Goal: Information Seeking & Learning: Learn about a topic

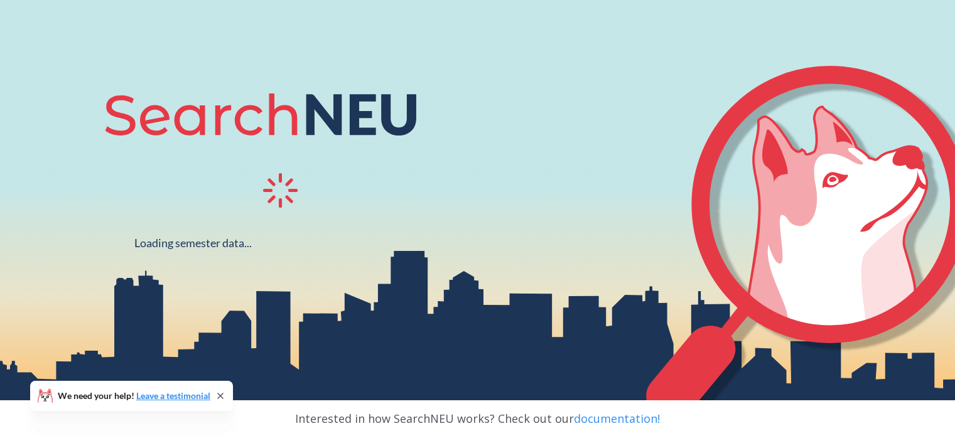
scroll to position [104, 0]
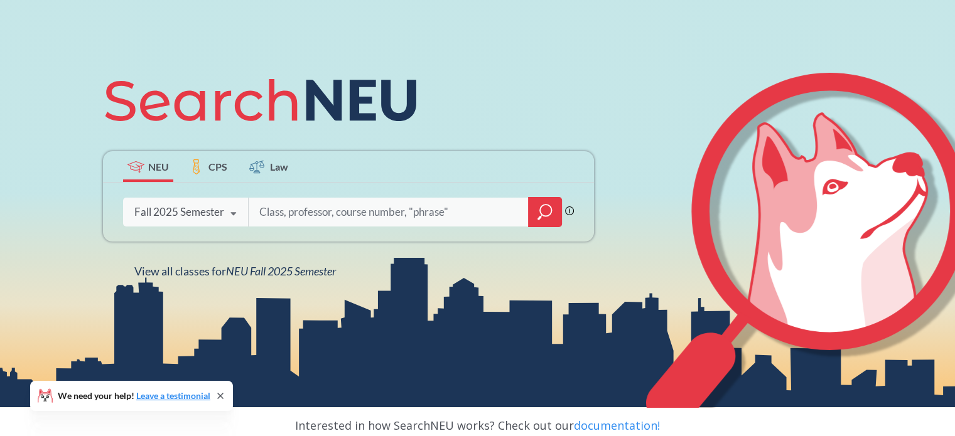
click at [296, 196] on div "Phrase search guarantees the exact search appears in the results. Ex. If you wa…" at bounding box center [348, 212] width 491 height 59
click at [357, 214] on input "search" at bounding box center [388, 212] width 261 height 26
click at [200, 166] on icon at bounding box center [196, 166] width 13 height 15
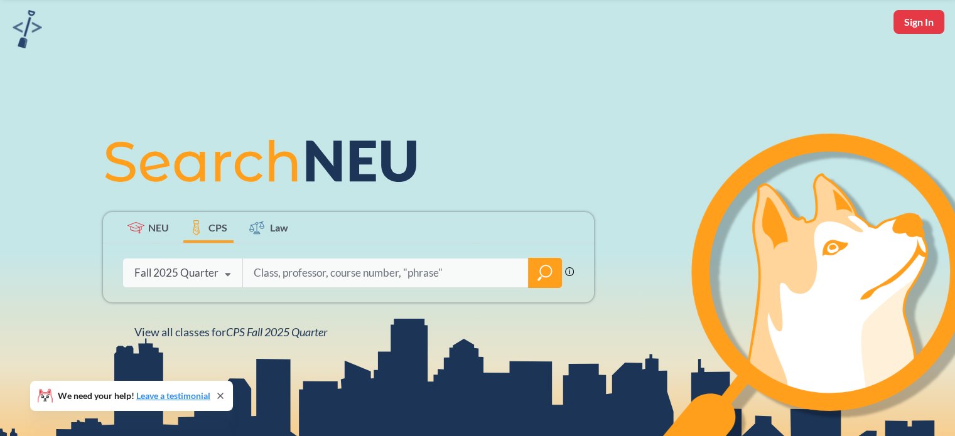
scroll to position [126, 0]
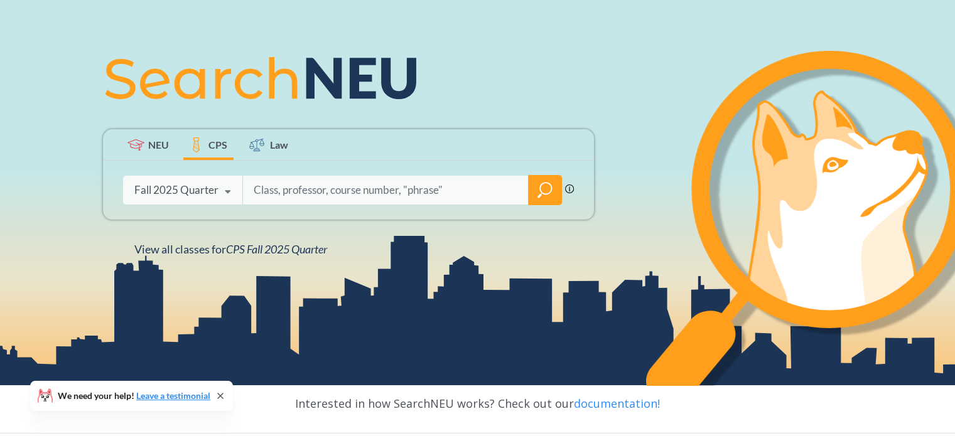
click at [161, 146] on span "NEU" at bounding box center [158, 144] width 21 height 14
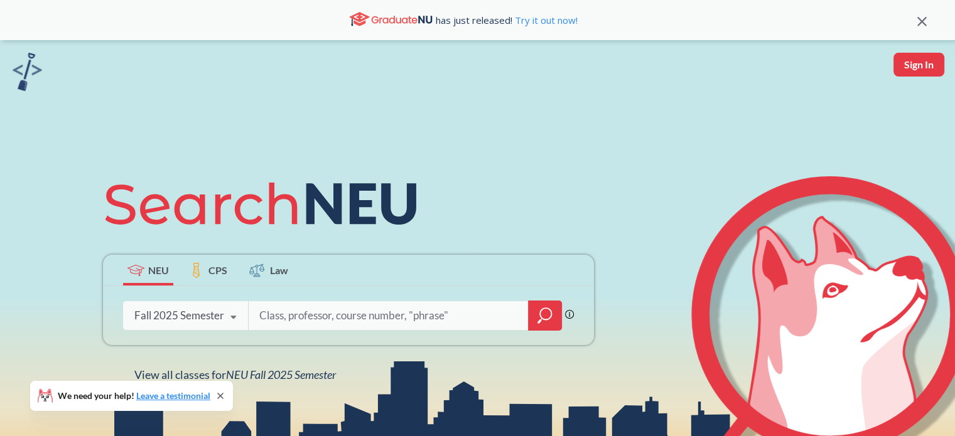
click at [239, 296] on div "Phrase search guarantees the exact search appears in the results. Ex. If you wa…" at bounding box center [348, 315] width 491 height 59
click at [233, 307] on icon at bounding box center [234, 317] width 24 height 35
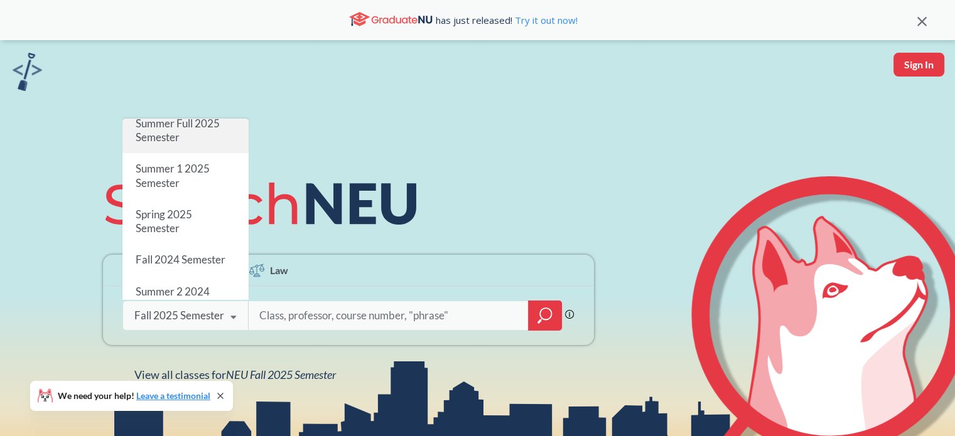
scroll to position [126, 0]
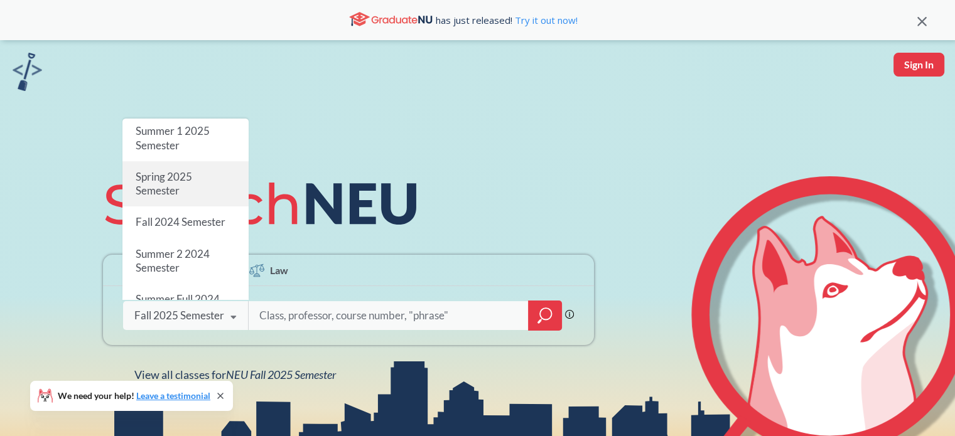
click at [202, 188] on div "Spring 2025 Semester" at bounding box center [185, 183] width 126 height 45
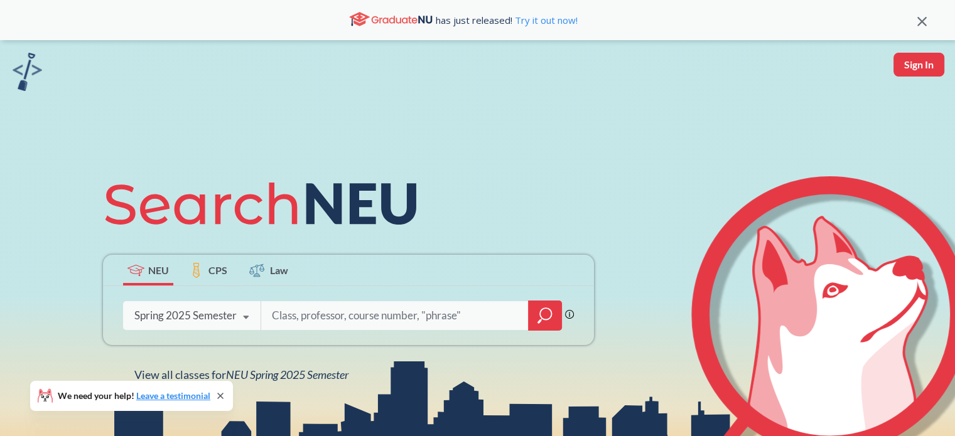
click at [335, 318] on input "search" at bounding box center [395, 316] width 249 height 26
type input "Calculus 3"
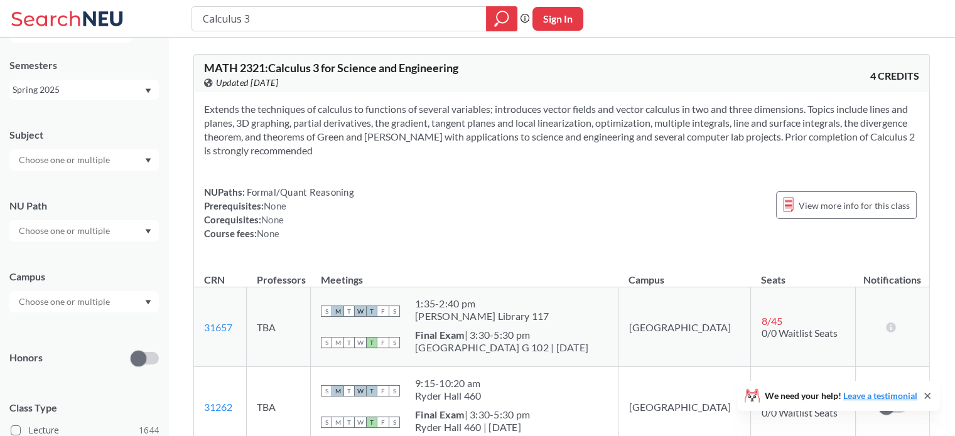
scroll to position [63, 0]
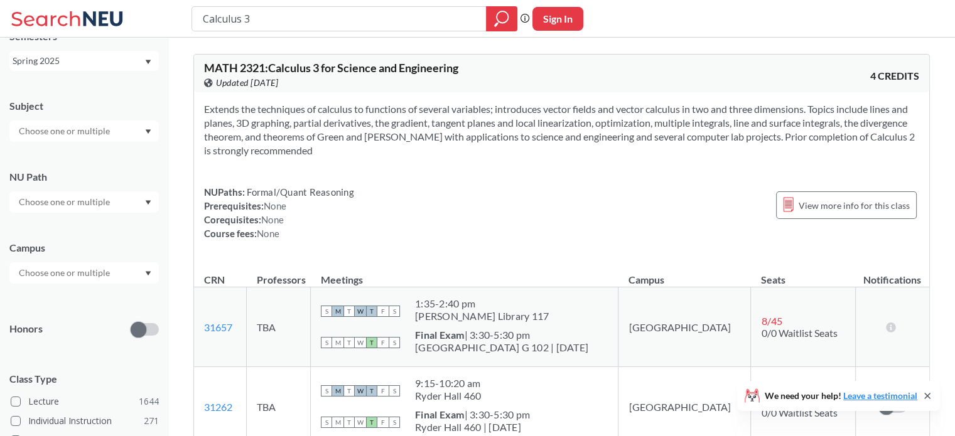
drag, startPoint x: 78, startPoint y: 253, endPoint x: 80, endPoint y: 260, distance: 7.2
click at [78, 254] on div "Campus" at bounding box center [83, 248] width 149 height 14
click at [80, 265] on div at bounding box center [83, 272] width 149 height 21
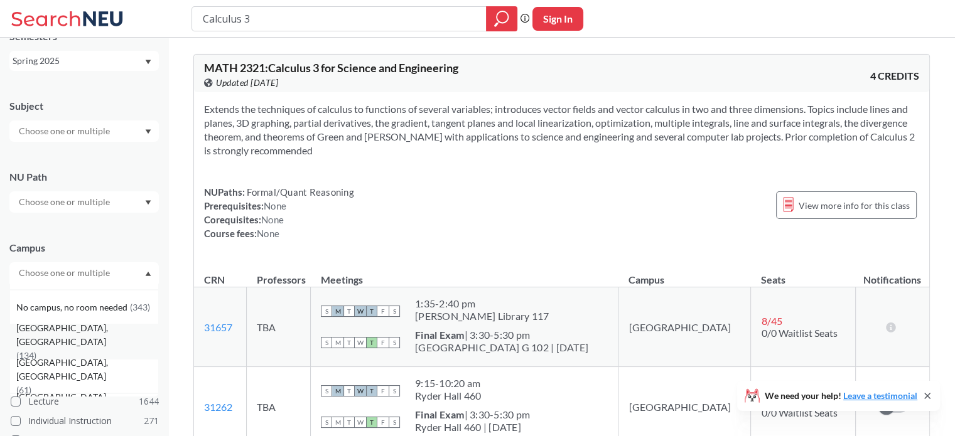
click at [84, 336] on div "[GEOGRAPHIC_DATA], [GEOGRAPHIC_DATA] ( 134 )" at bounding box center [87, 341] width 142 height 41
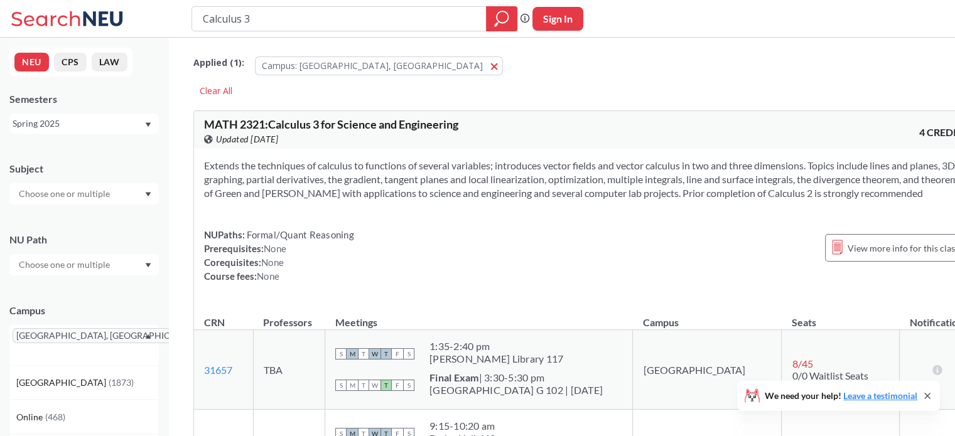
click at [69, 124] on div "Spring 2025" at bounding box center [78, 124] width 131 height 14
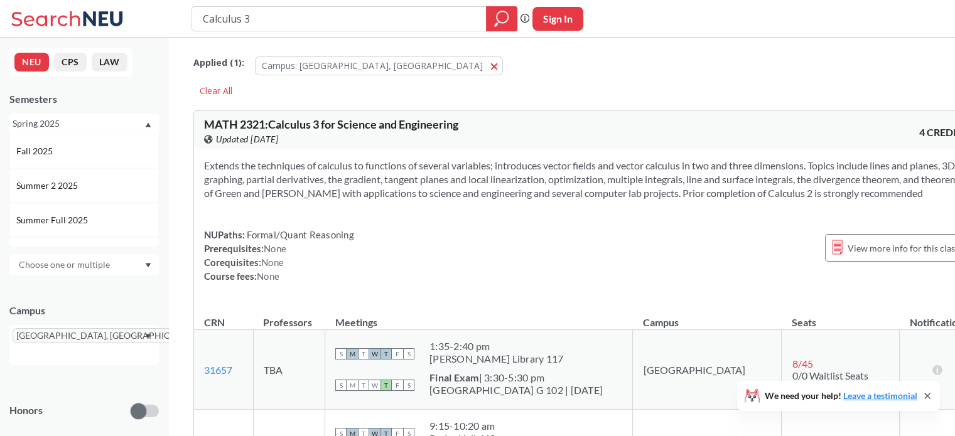
click at [131, 99] on div "Semesters" at bounding box center [83, 99] width 149 height 14
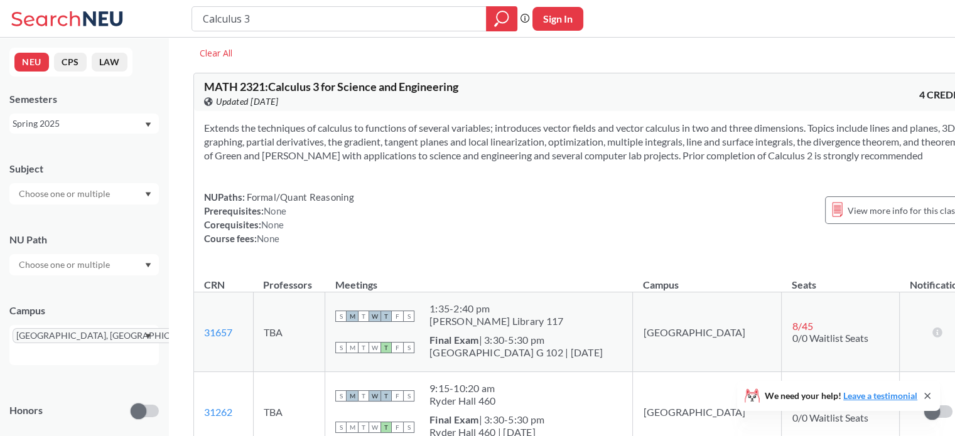
scroll to position [18, 0]
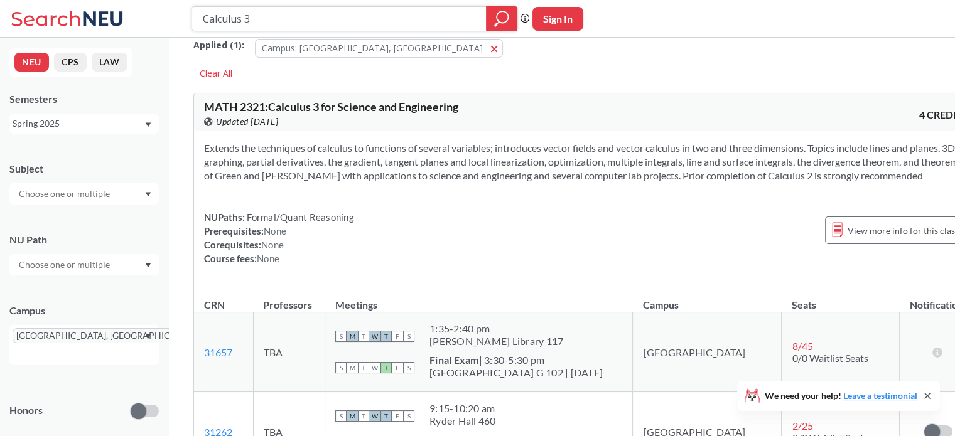
click at [246, 17] on input "Calculus 3" at bounding box center [340, 18] width 276 height 21
type input "Artificial Intelligence"
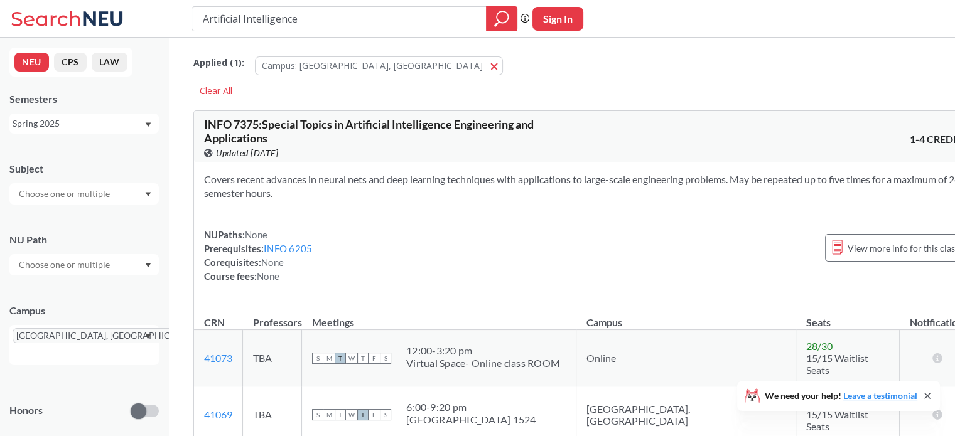
click at [109, 121] on div "Spring 2025" at bounding box center [78, 124] width 131 height 14
click at [78, 153] on div "Fall 2025" at bounding box center [87, 151] width 142 height 14
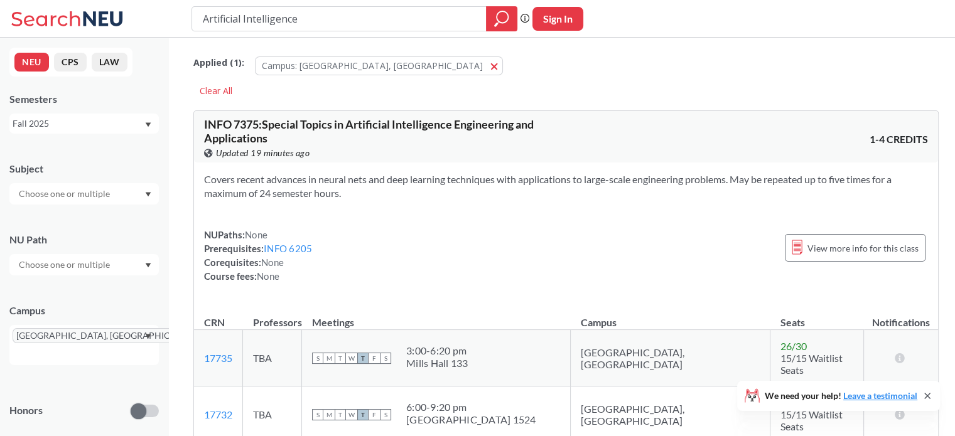
click at [251, 13] on input "Artificial Intelligence" at bounding box center [340, 18] width 276 height 21
type input "Calculus 3"
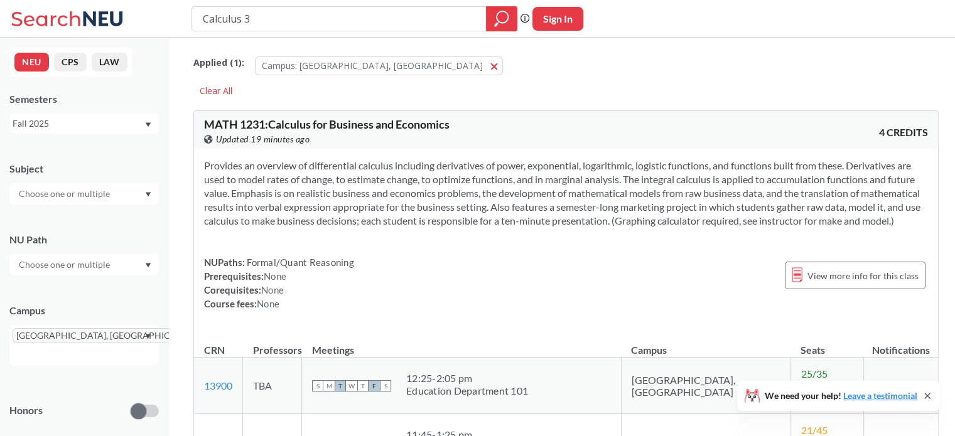
click at [288, 17] on input "Calculus 3" at bounding box center [340, 18] width 276 height 21
type input "r"
type input "Program Desgin and Implementation 2"
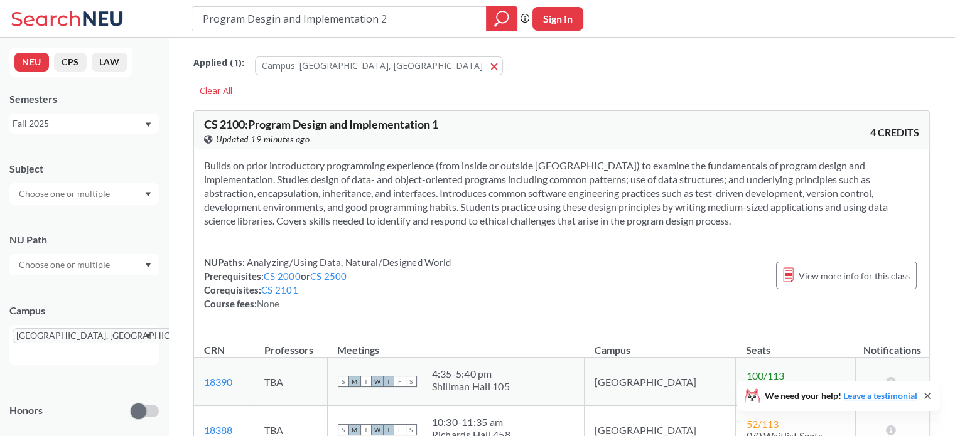
click at [78, 132] on div "Fall 2025" at bounding box center [83, 124] width 149 height 20
click at [84, 188] on div "Summer 2 2025" at bounding box center [87, 186] width 142 height 14
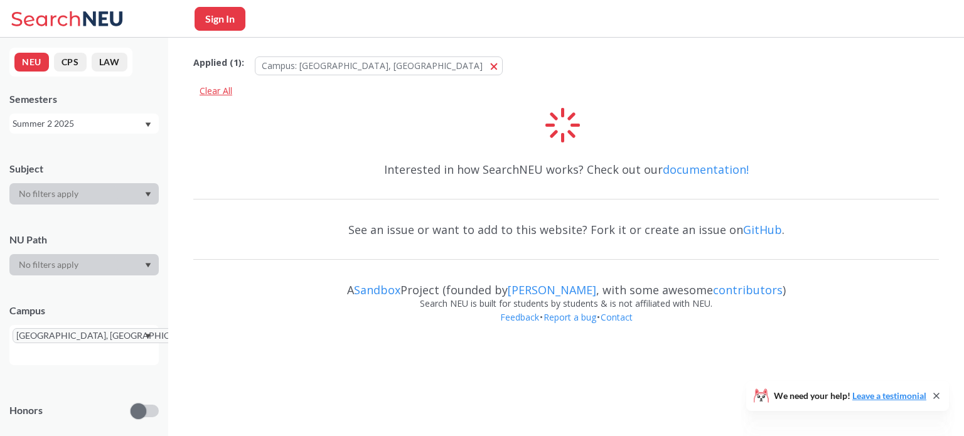
click at [228, 90] on div "Clear All" at bounding box center [215, 91] width 45 height 19
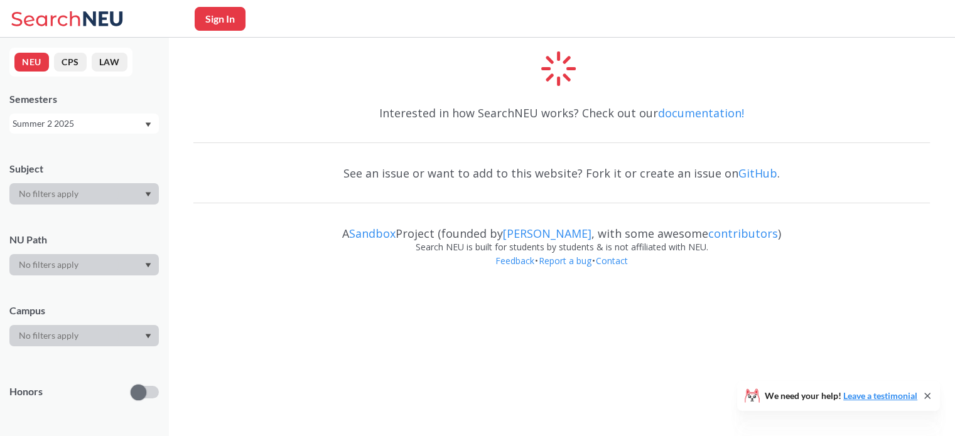
click at [93, 123] on div "Summer 2 2025" at bounding box center [78, 124] width 131 height 14
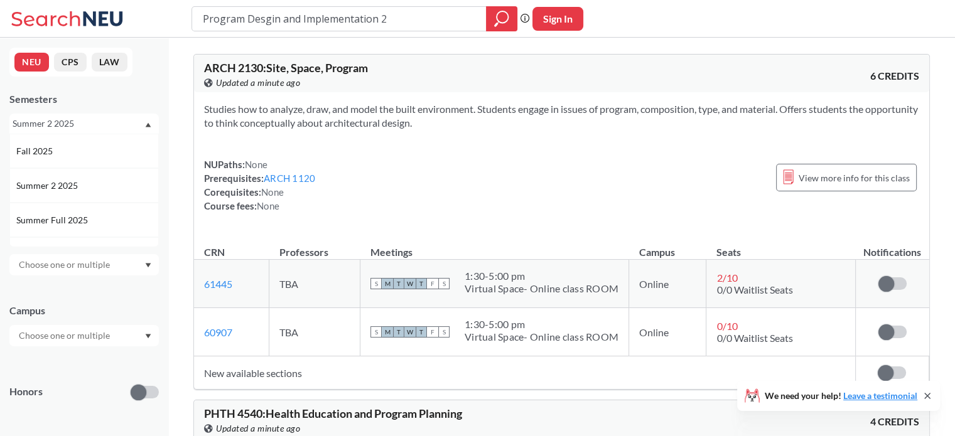
click at [488, 134] on div "Studies how to analyze, draw, and model the built environment. Students engage …" at bounding box center [561, 162] width 735 height 141
click at [133, 118] on div "Summer 2 2025" at bounding box center [78, 124] width 131 height 14
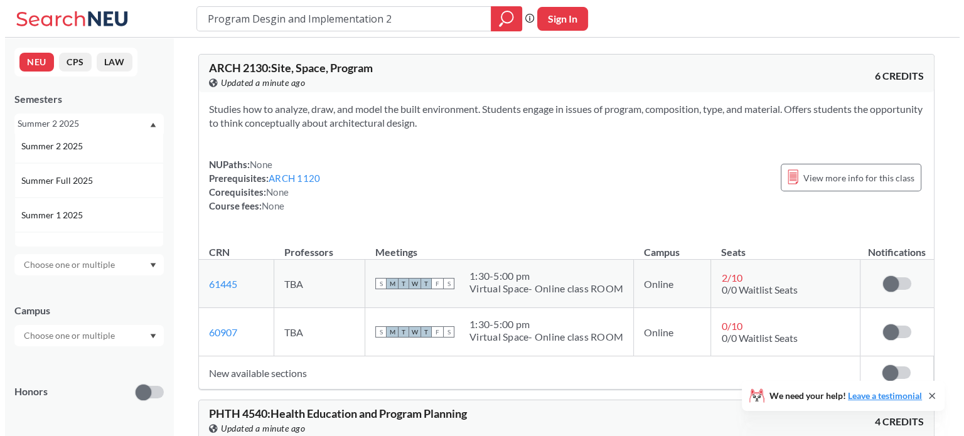
scroll to position [43, 0]
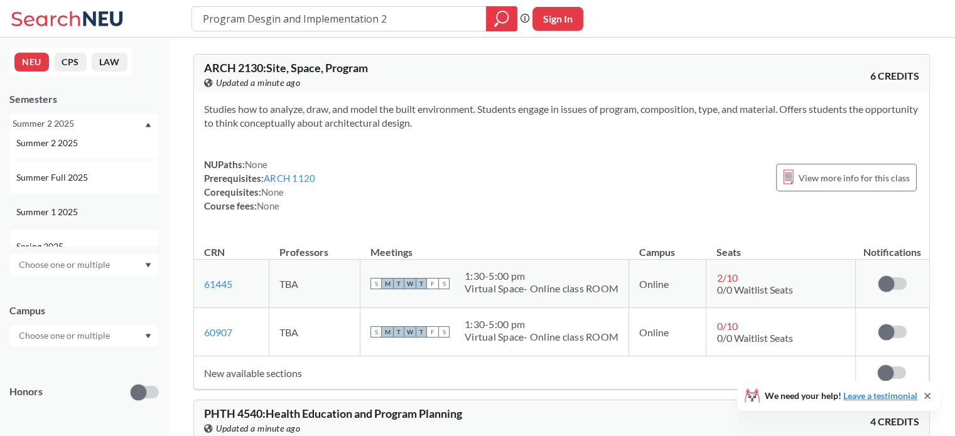
click at [109, 215] on div "Summer 1 2025" at bounding box center [87, 212] width 142 height 14
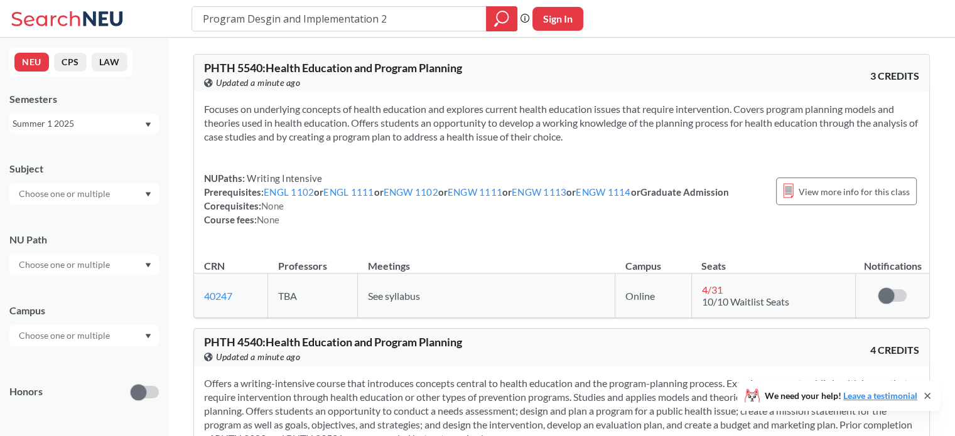
click at [316, 15] on input "Program Desgin and Implementation 2" at bounding box center [340, 18] width 276 height 21
click at [256, 14] on input "Program Desgin and Implementation 2" at bounding box center [340, 18] width 276 height 21
type input "Calculus 3"
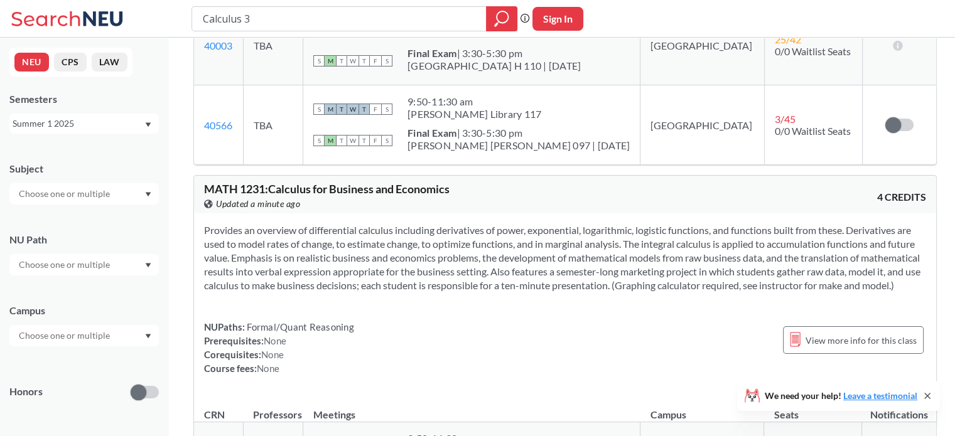
click at [769, 85] on td "25 / 42 0/0 Waitlist Seats" at bounding box center [813, 46] width 98 height 80
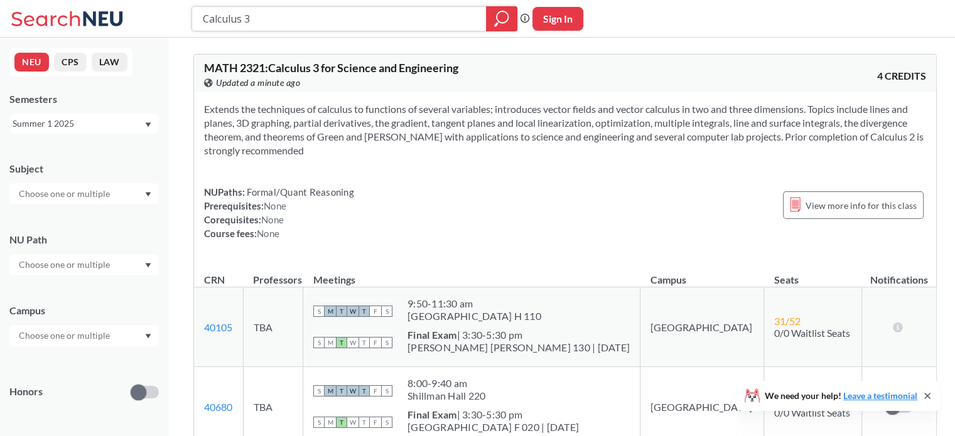
click at [264, 25] on input "Calculus 3" at bounding box center [340, 18] width 276 height 21
click at [259, 11] on input "Calculus 3" at bounding box center [340, 18] width 276 height 21
type input "C"
type input "Linear Algebra"
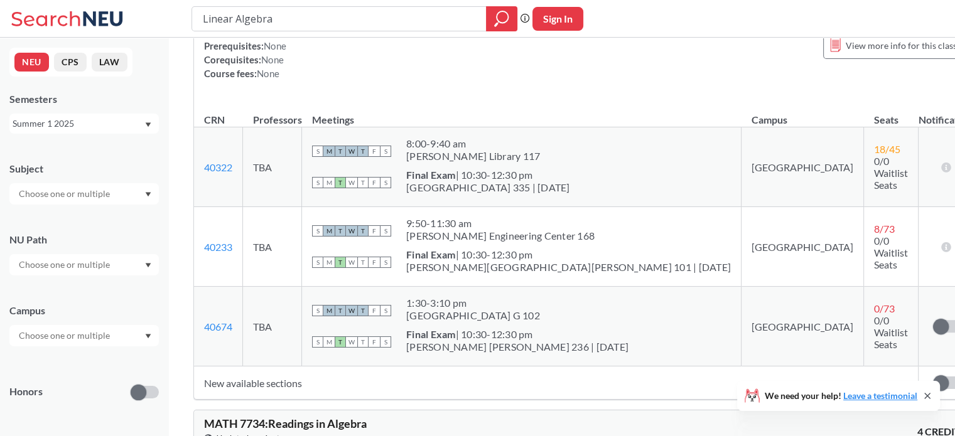
scroll to position [838, 0]
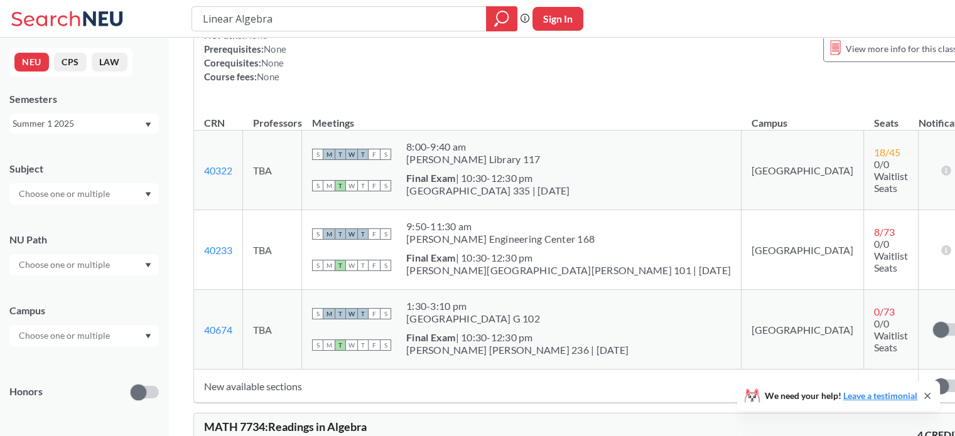
click at [369, 156] on span "T" at bounding box center [362, 154] width 11 height 11
click at [458, 260] on div "S M T W T F S Final Exam | 10:30-12:30 pm [PERSON_NAME][GEOGRAPHIC_DATA][PERSON…" at bounding box center [521, 266] width 419 height 28
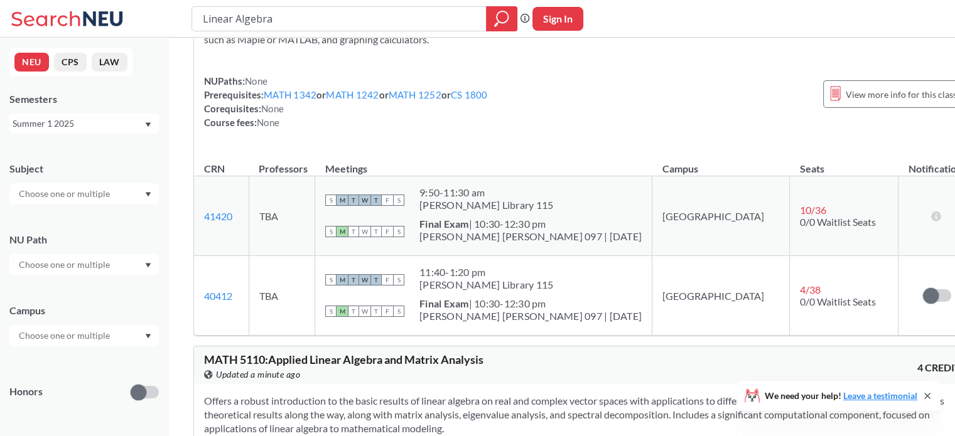
scroll to position [113, 0]
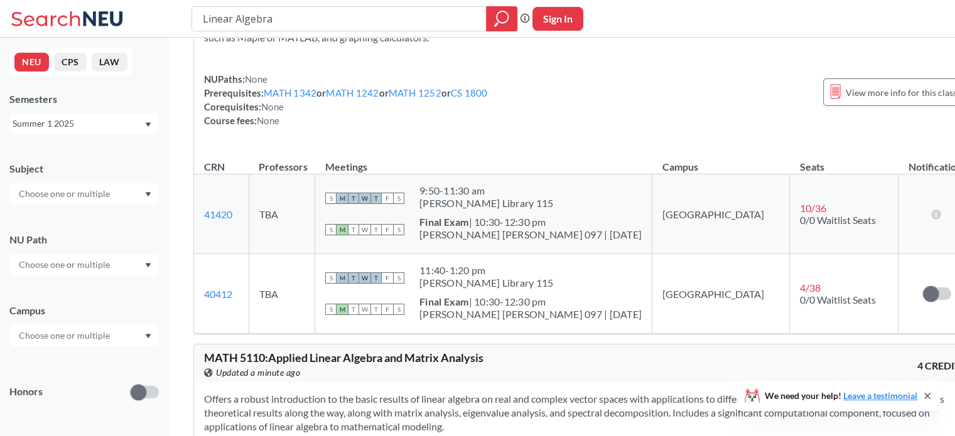
click at [800, 214] on span "0/0 Waitlist Seats" at bounding box center [838, 220] width 76 height 12
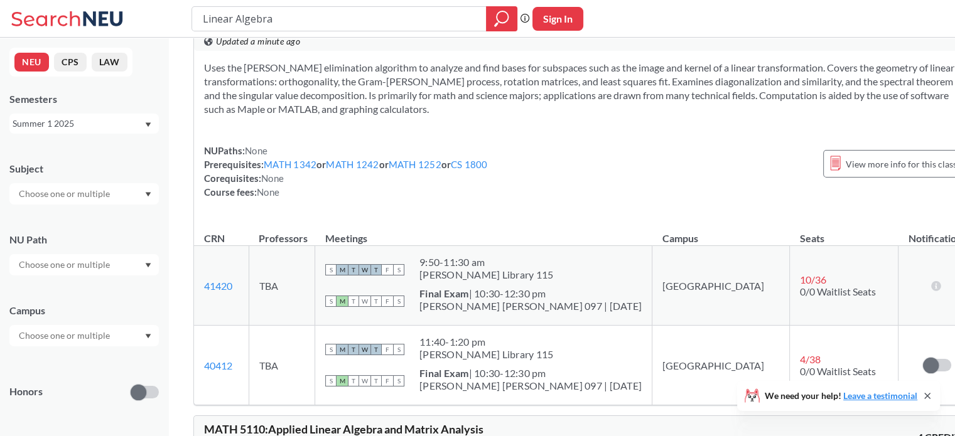
scroll to position [0, 0]
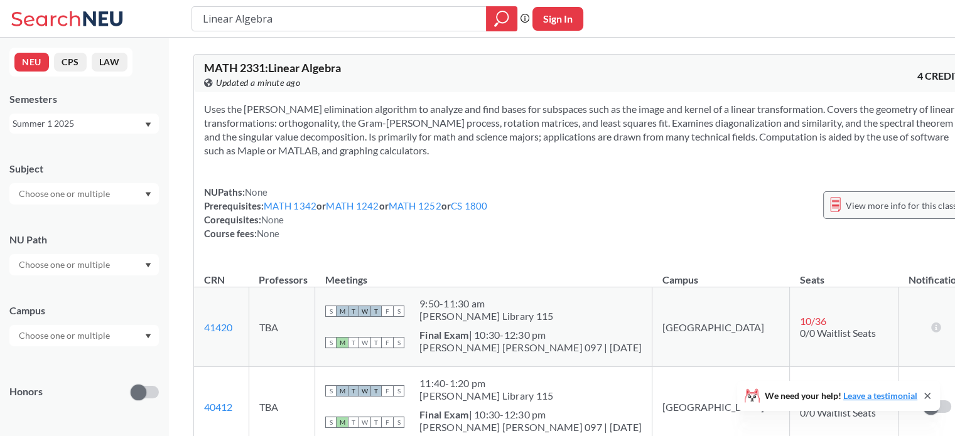
click at [844, 191] on div "View more info for this class" at bounding box center [893, 205] width 141 height 28
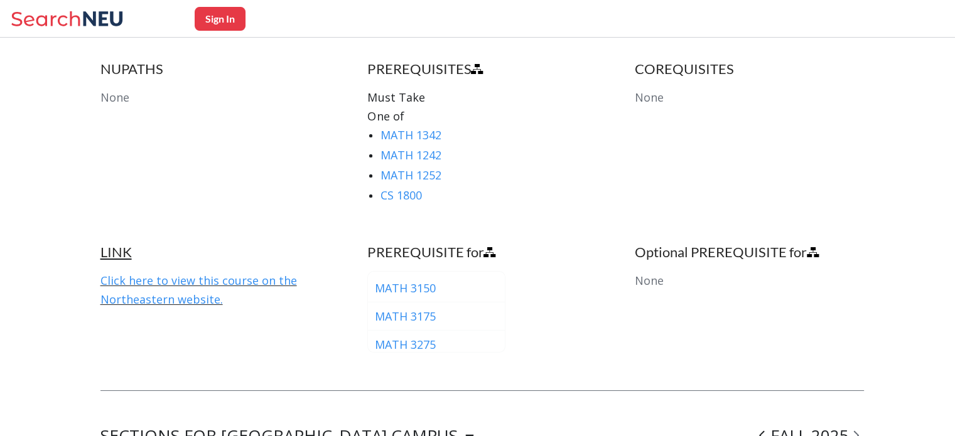
scroll to position [703, 0]
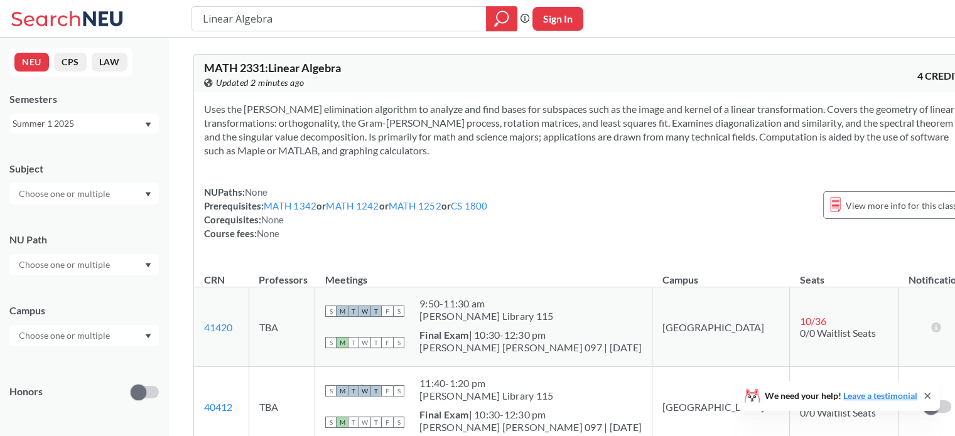
click at [334, 14] on input "Linear Algebra" at bounding box center [340, 18] width 276 height 21
type input "L"
type input "[PERSON_NAME]"
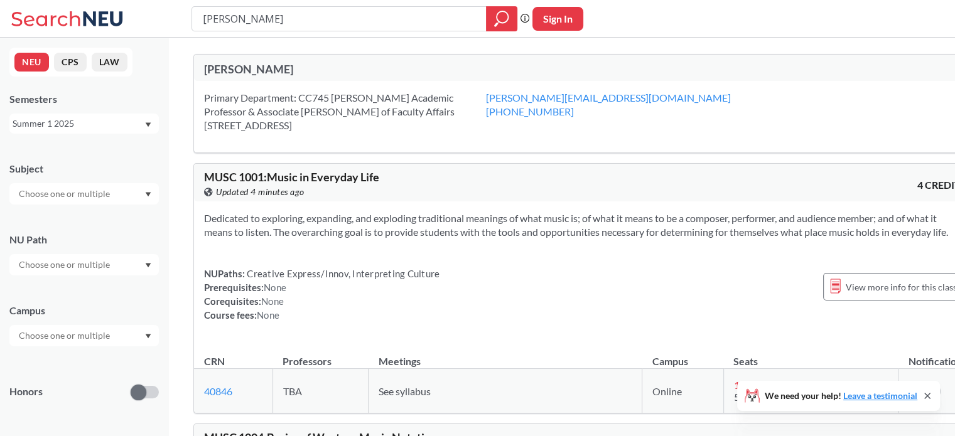
click at [237, 69] on div "[PERSON_NAME]" at bounding box center [394, 69] width 381 height 14
drag, startPoint x: 237, startPoint y: 69, endPoint x: 232, endPoint y: 65, distance: 6.7
click at [232, 65] on div "[PERSON_NAME]" at bounding box center [394, 69] width 381 height 14
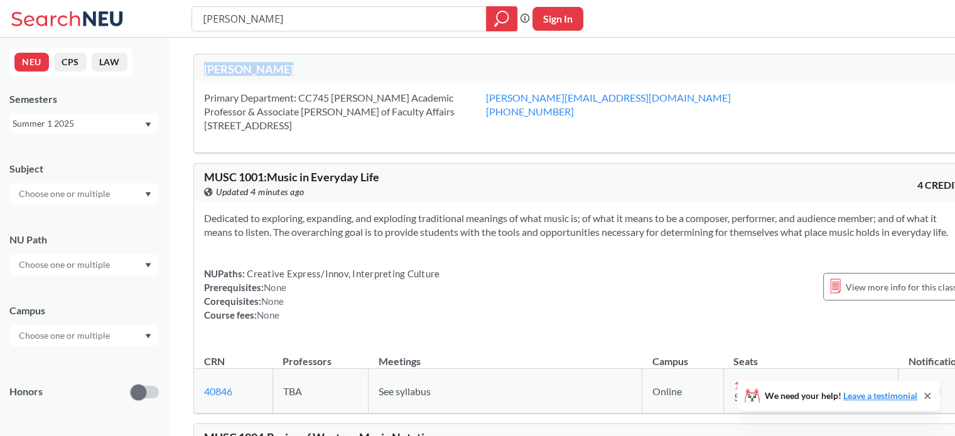
click at [232, 65] on div "[PERSON_NAME]" at bounding box center [394, 69] width 381 height 14
copy div "[PERSON_NAME]"
click at [239, 22] on input "[PERSON_NAME]" at bounding box center [340, 18] width 276 height 21
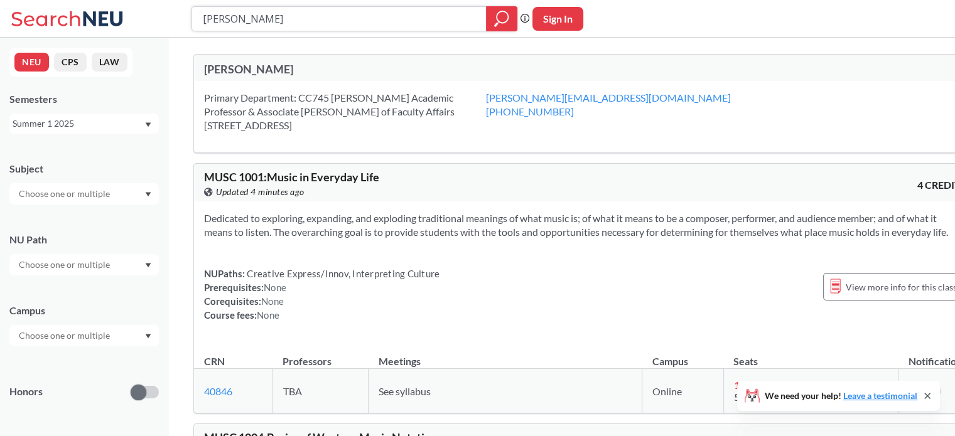
paste input "[PERSON_NAME]"
type input "[PERSON_NAME]"
click at [511, 17] on div at bounding box center [501, 18] width 31 height 25
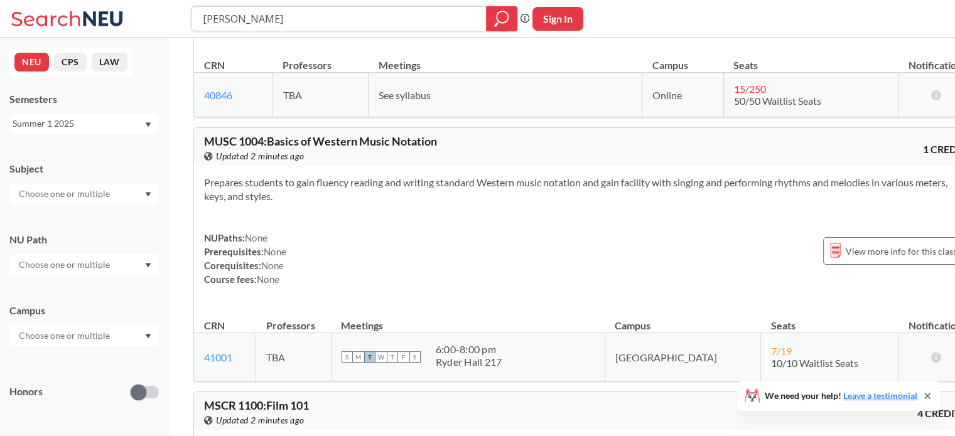
scroll to position [293, 0]
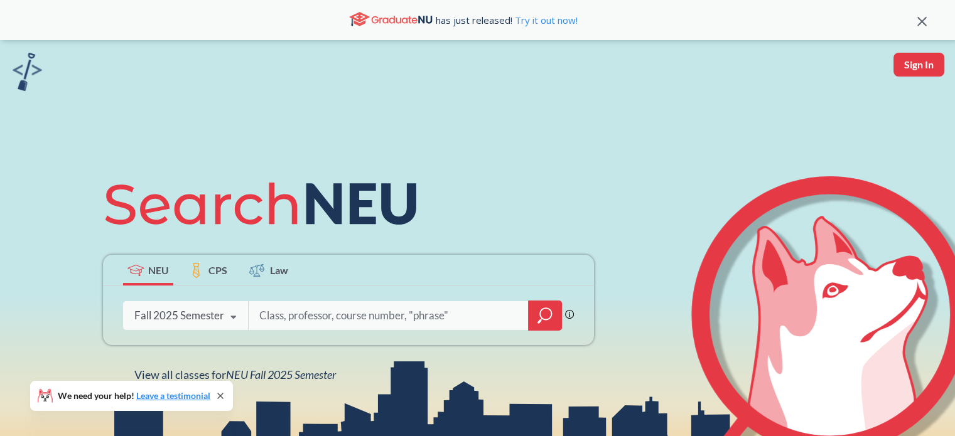
click at [284, 315] on input "search" at bounding box center [388, 316] width 261 height 26
type input "[PERSON_NAME]"
click at [554, 311] on div at bounding box center [545, 316] width 34 height 30
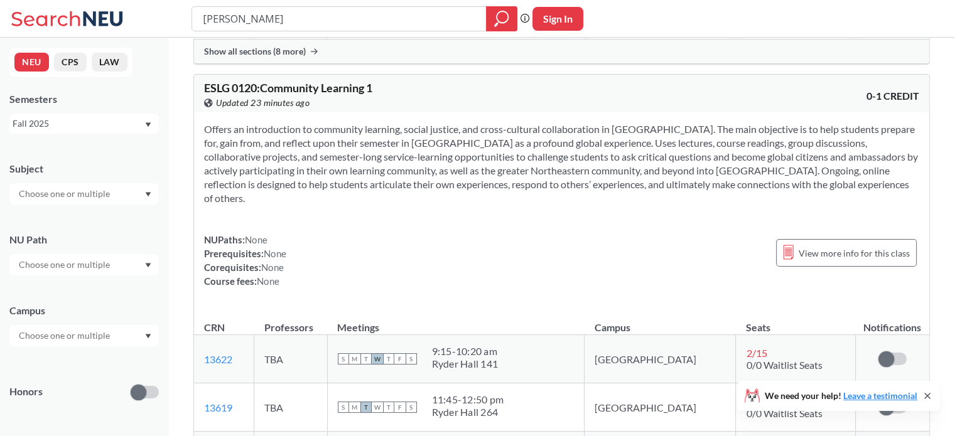
scroll to position [1256, 0]
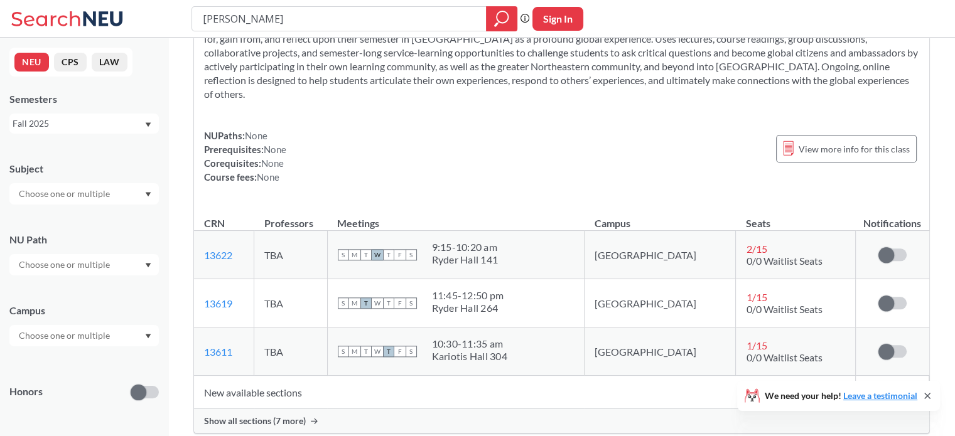
click at [64, 197] on input "text" at bounding box center [65, 193] width 105 height 15
click at [78, 225] on p "Computer Science" at bounding box center [87, 229] width 142 height 13
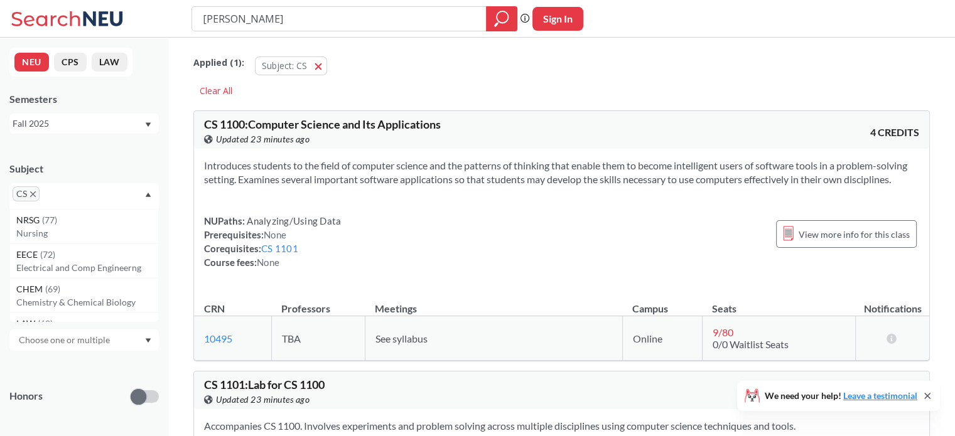
click at [84, 183] on div "CS" at bounding box center [83, 196] width 149 height 26
click at [90, 166] on div "Subject" at bounding box center [83, 169] width 149 height 14
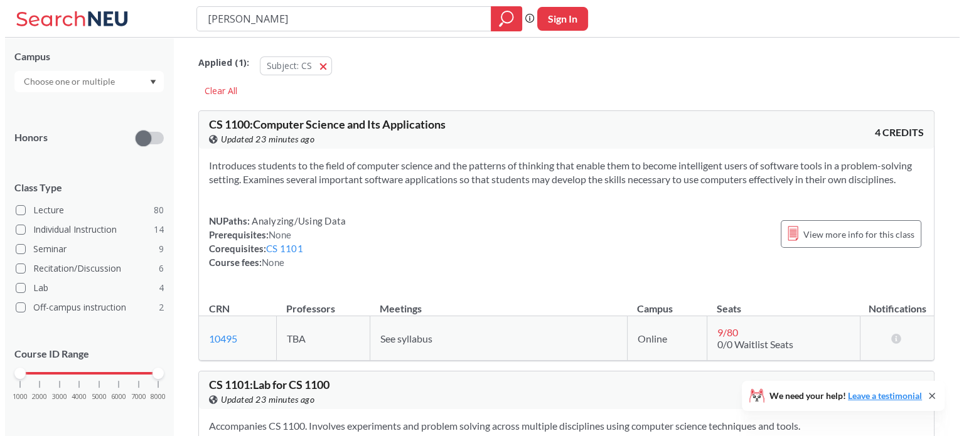
scroll to position [263, 0]
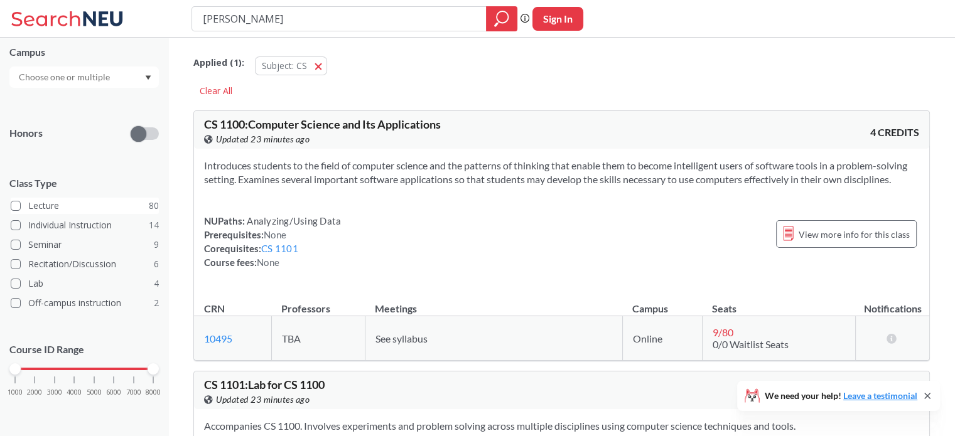
click at [21, 202] on label "Lecture 80" at bounding box center [85, 206] width 148 height 16
click at [28, 202] on input "Lecture 80" at bounding box center [33, 204] width 10 height 10
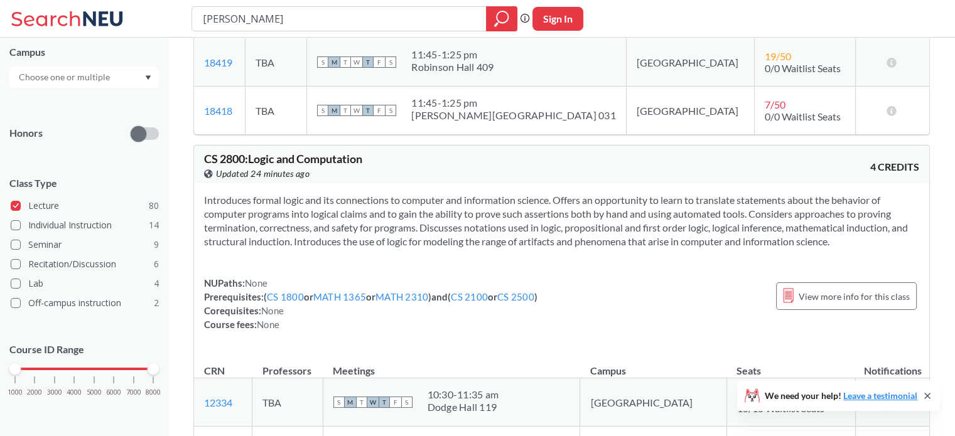
scroll to position [2511, 0]
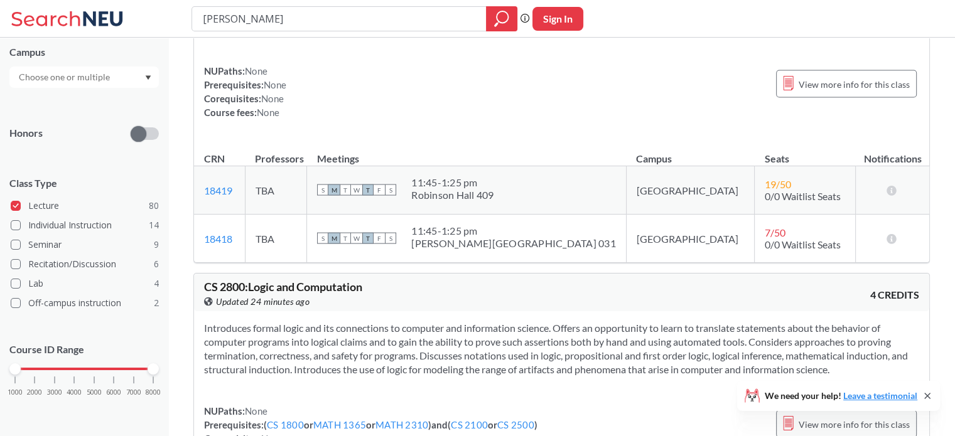
click at [856, 417] on span "View more info for this class" at bounding box center [854, 425] width 111 height 16
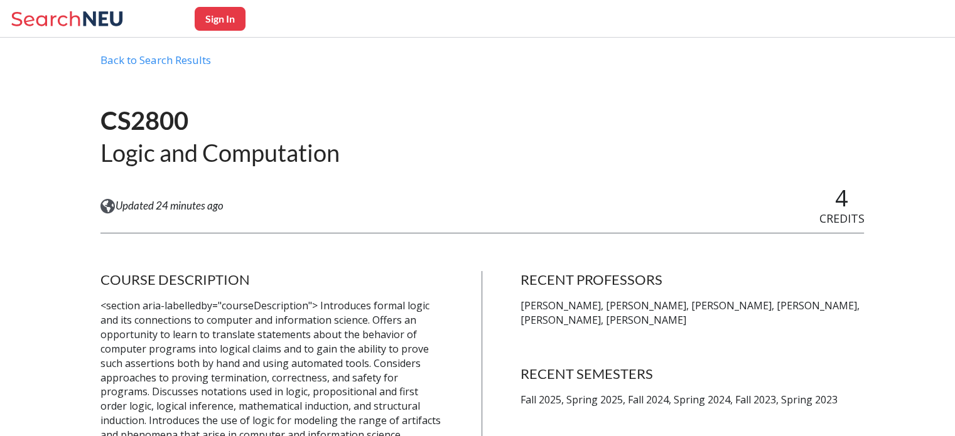
scroll to position [63, 0]
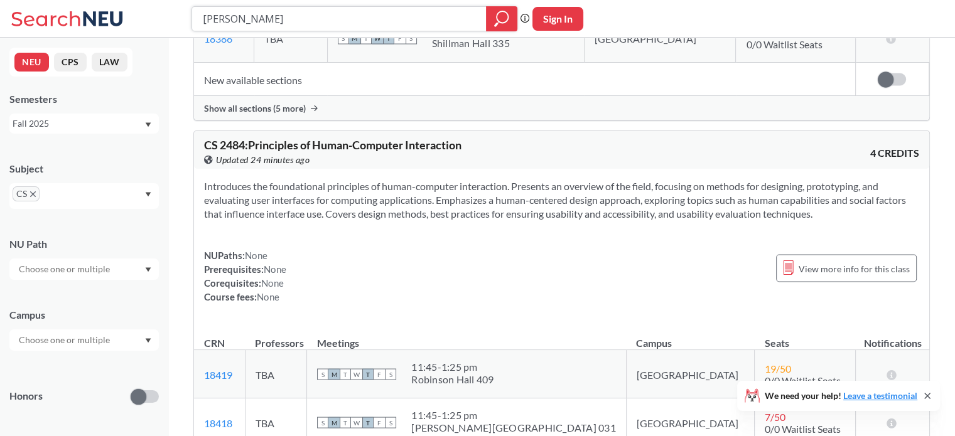
scroll to position [2197, 0]
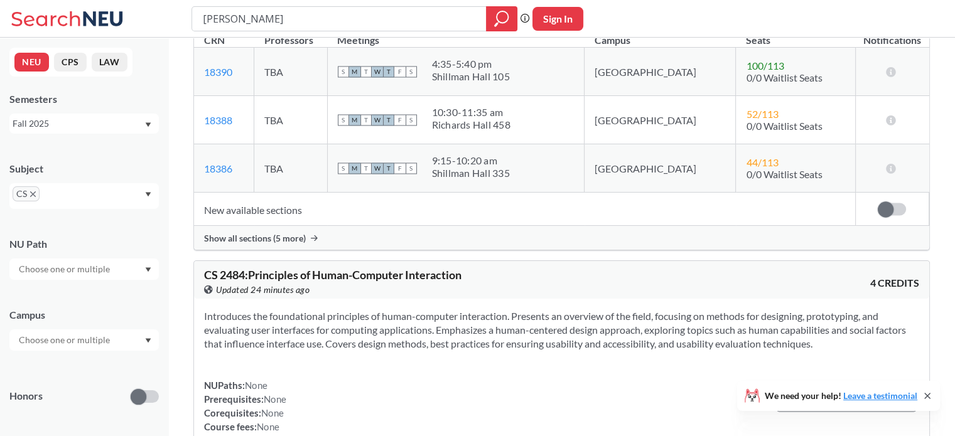
click at [792, 397] on line at bounding box center [788, 397] width 7 height 0
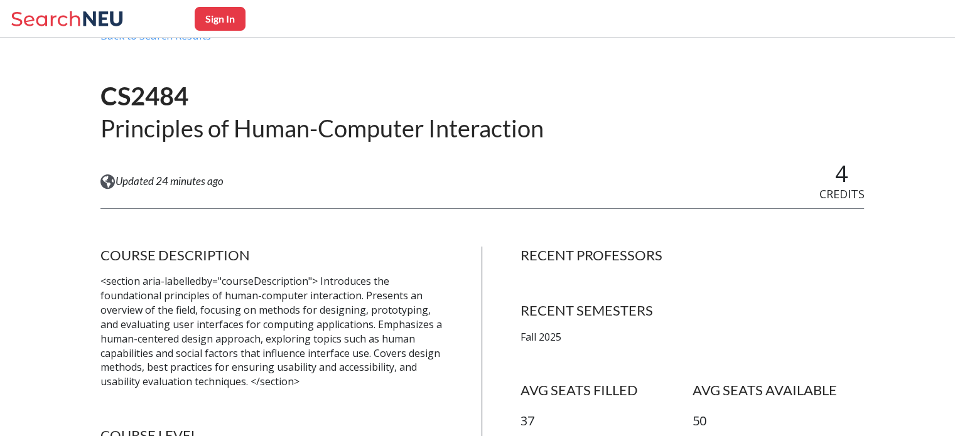
scroll to position [126, 0]
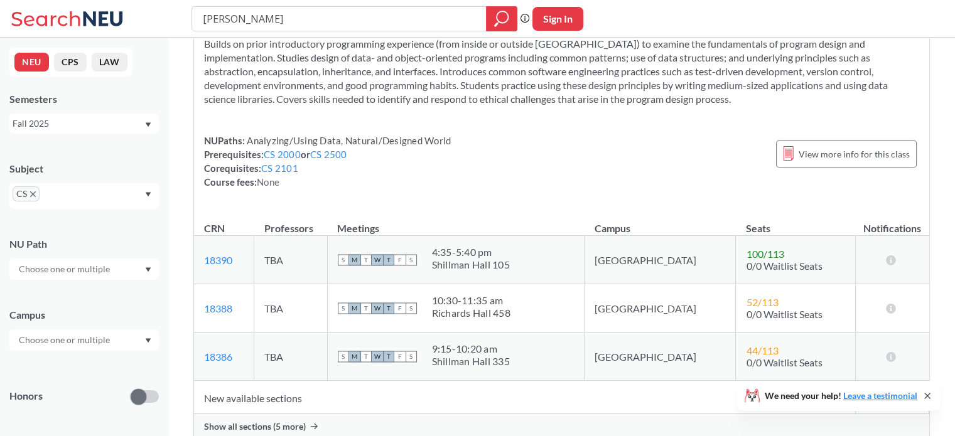
scroll to position [954, 0]
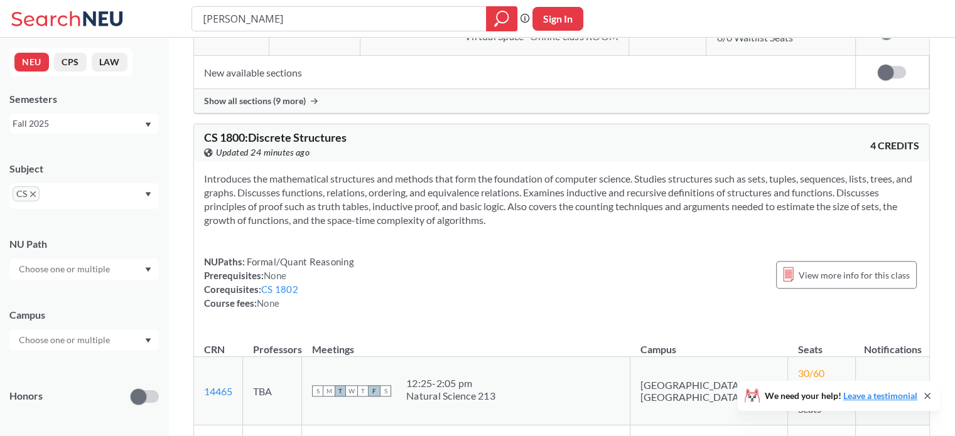
click at [457, 211] on section "Introduces the mathematical structures and methods that form the foundation of …" at bounding box center [561, 199] width 715 height 55
click at [464, 212] on section "Introduces the mathematical structures and methods that form the foundation of …" at bounding box center [561, 199] width 715 height 55
copy section "algorithms"
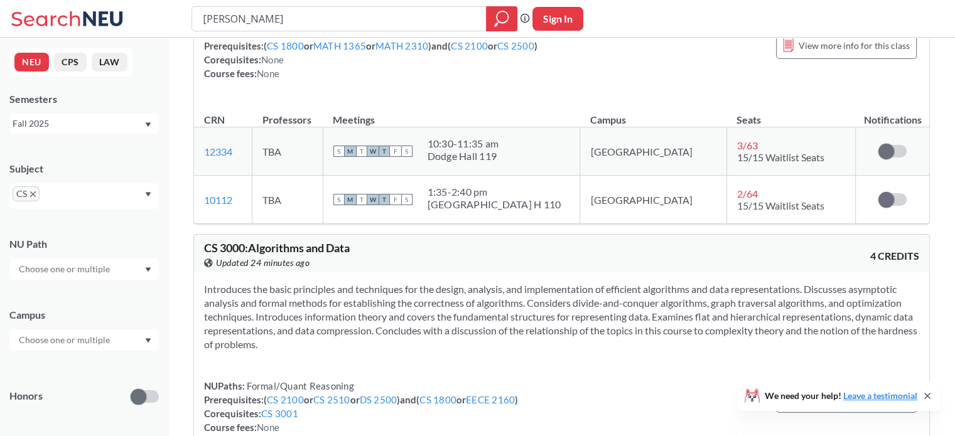
scroll to position [2918, 0]
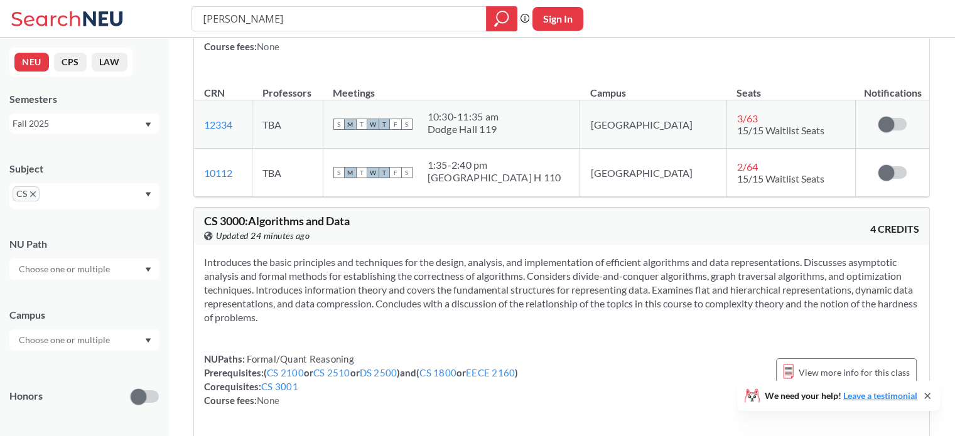
click at [834, 359] on div "View more info for this class" at bounding box center [846, 373] width 141 height 28
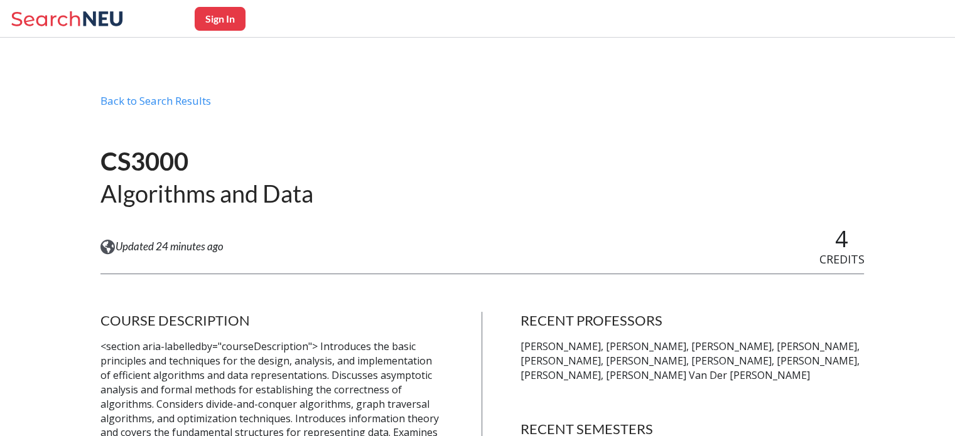
click at [219, 195] on h2 "Algorithms and Data" at bounding box center [206, 193] width 213 height 31
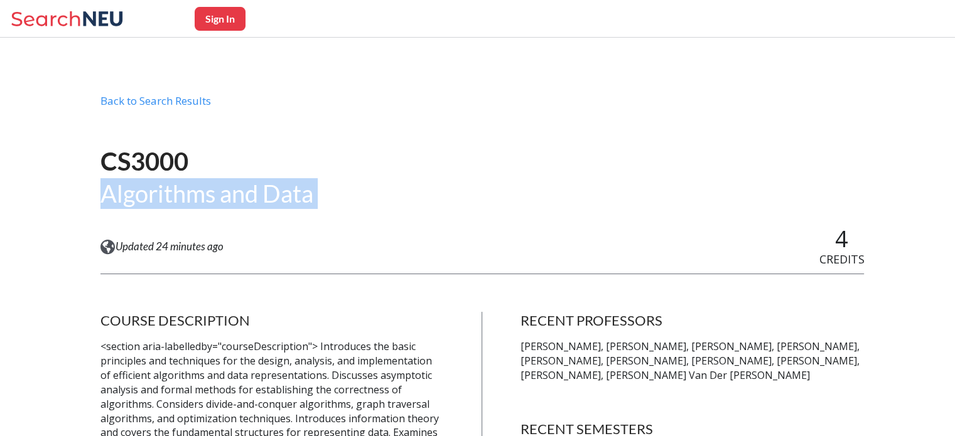
click at [219, 195] on h2 "Algorithms and Data" at bounding box center [206, 193] width 213 height 31
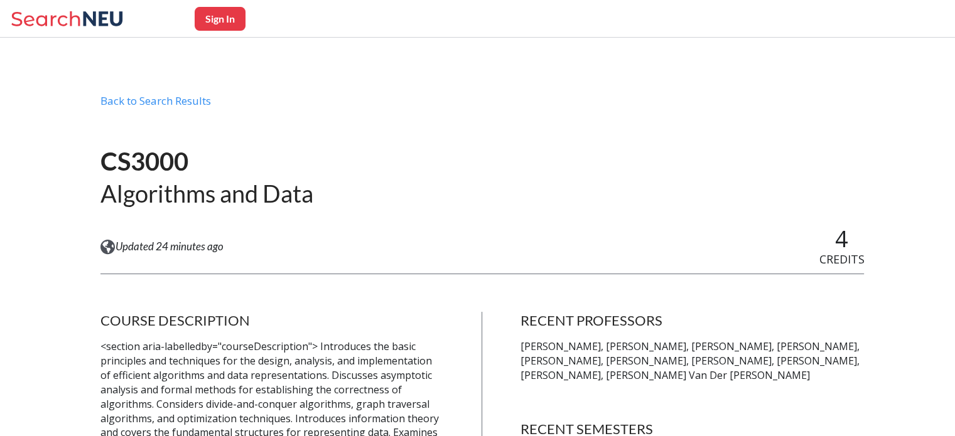
click at [236, 148] on h1 "CS3000" at bounding box center [206, 162] width 213 height 32
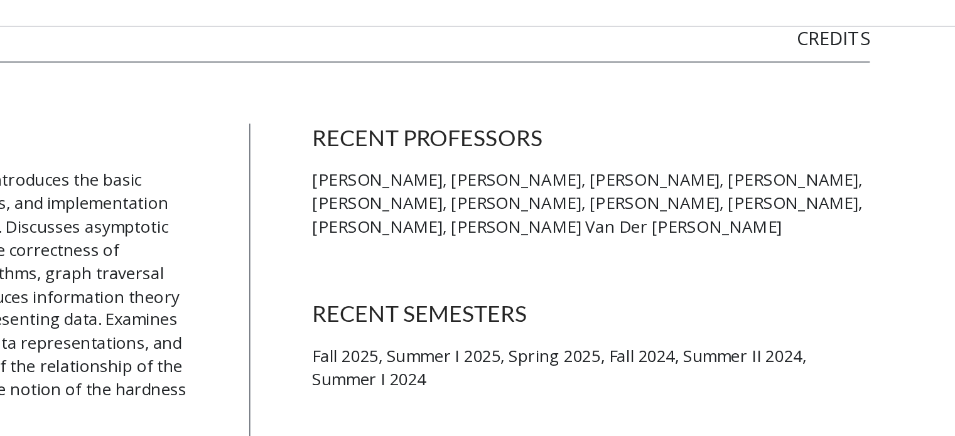
scroll to position [202, 0]
